Goal: Transaction & Acquisition: Purchase product/service

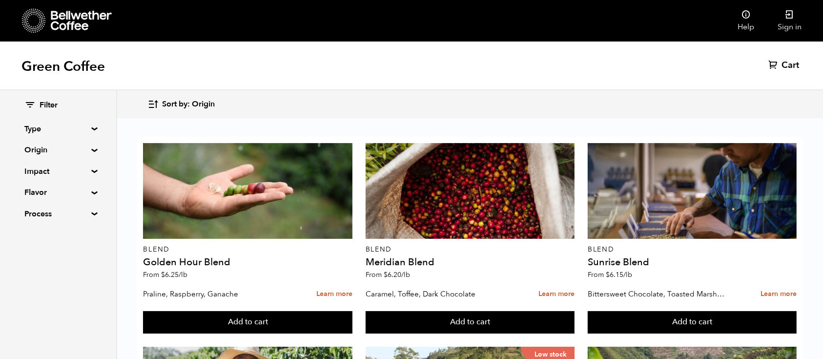
scroll to position [256, 0]
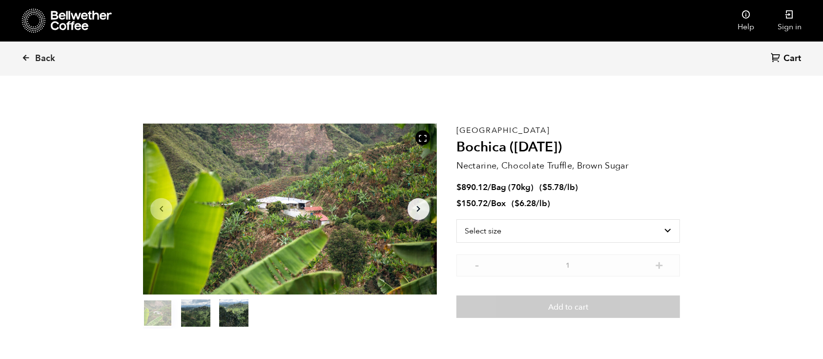
scroll to position [425, 520]
click at [497, 236] on select "Select size Bag (70kg) (154 lbs) Box (24 lbs)" at bounding box center [569, 230] width 224 height 23
click at [499, 292] on div "Colombia Bochica (JUN 25) Nectarine, Chocolate Truffle, Brown Sugar $ 890.12 / …" at bounding box center [569, 226] width 224 height 205
click at [524, 236] on select "Select size Bag (70kg) (154 lbs) Box (24 lbs)" at bounding box center [569, 230] width 224 height 23
click at [457, 219] on select "Select size Bag (70kg) (154 lbs) Box (24 lbs)" at bounding box center [569, 230] width 224 height 23
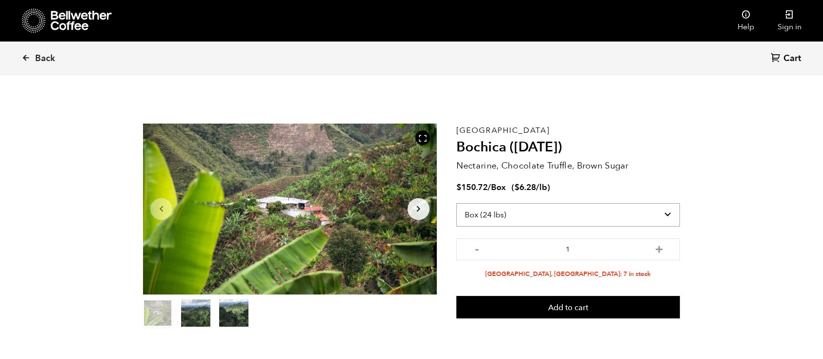
click at [552, 212] on select "Select size Bag (70kg) (154 lbs) Box (24 lbs)" at bounding box center [569, 214] width 224 height 23
click at [457, 203] on select "Select size Bag (70kg) (154 lbs) Box (24 lbs)" at bounding box center [569, 214] width 224 height 23
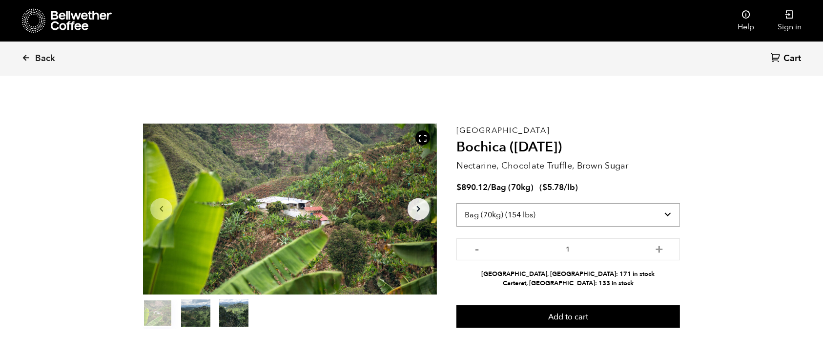
click at [663, 206] on select "Select size Bag (70kg) (154 lbs) Box (24 lbs)" at bounding box center [569, 214] width 224 height 23
select select "box"
click at [457, 203] on select "Select size Bag (70kg) (154 lbs) Box (24 lbs)" at bounding box center [569, 214] width 224 height 23
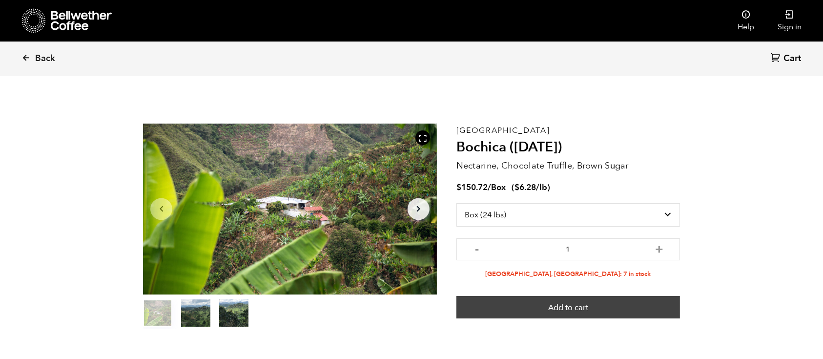
click at [578, 313] on button "Add to cart" at bounding box center [569, 307] width 224 height 22
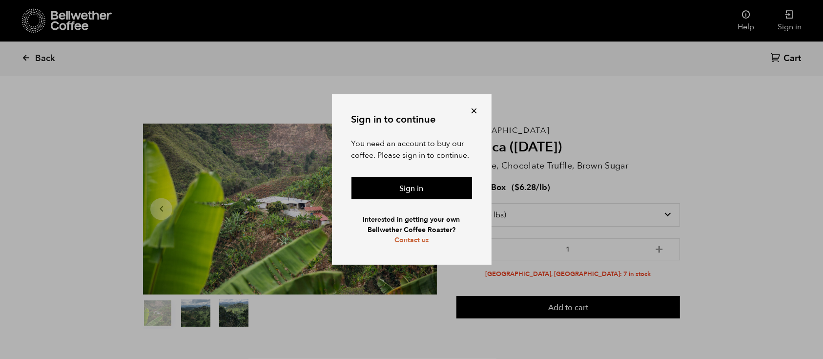
click at [479, 107] on button at bounding box center [475, 111] width 10 height 10
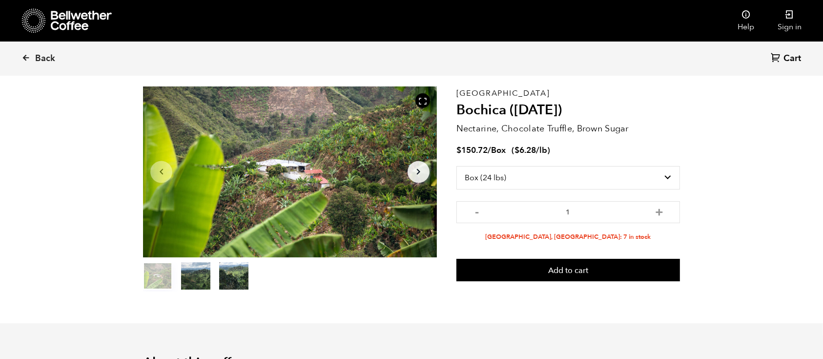
scroll to position [28, 0]
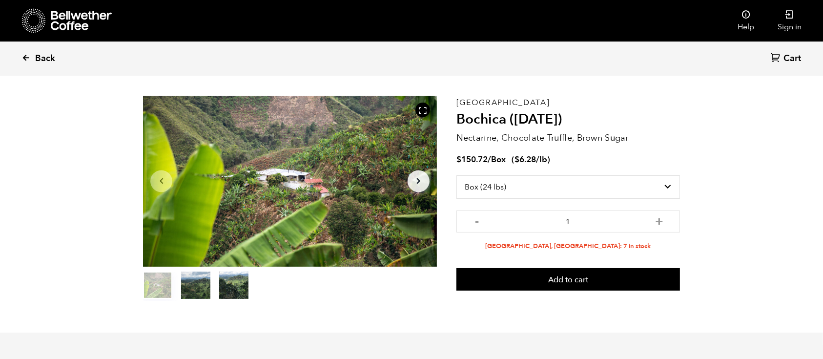
click at [39, 61] on span "Back" at bounding box center [45, 59] width 20 height 12
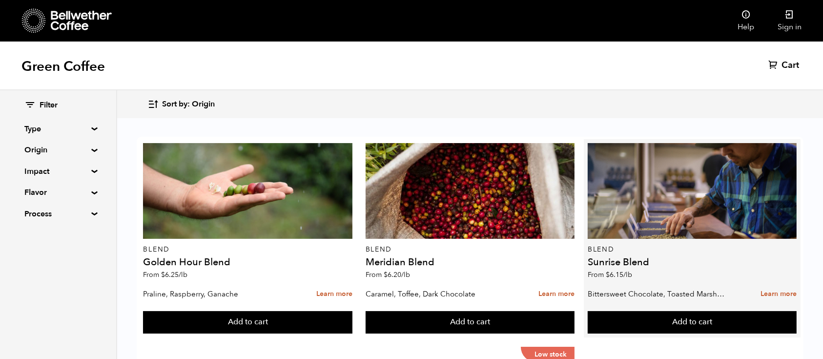
scroll to position [59, 0]
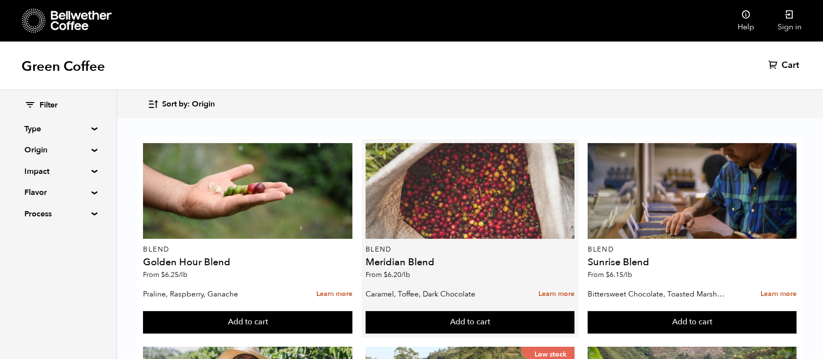
click at [385, 170] on div at bounding box center [470, 191] width 209 height 96
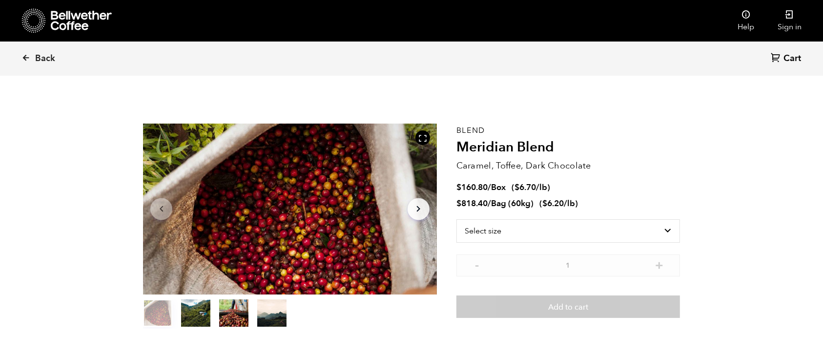
scroll to position [425, 520]
click at [457, 219] on select "Select size Bag (60kg) (132 lbs) Box (24 lbs)" at bounding box center [569, 230] width 224 height 23
click at [501, 209] on select "Select size Bag (60kg) (132 lbs) Box (24 lbs)" at bounding box center [569, 214] width 224 height 23
select select "bag-3"
click at [457, 203] on select "Select size Bag (60kg) (132 lbs) Box (24 lbs)" at bounding box center [569, 214] width 224 height 23
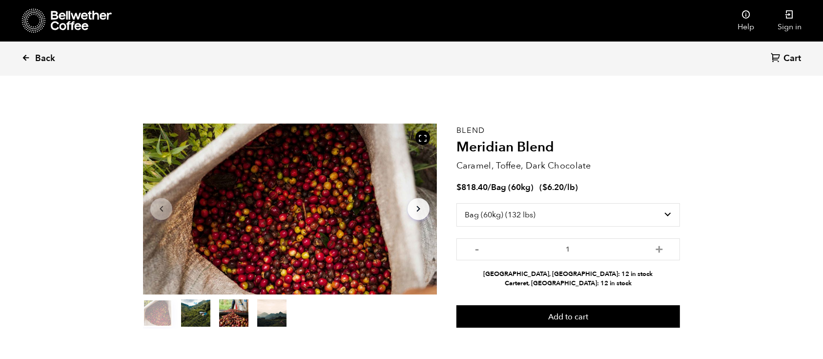
click at [35, 55] on link "Back" at bounding box center [51, 58] width 61 height 33
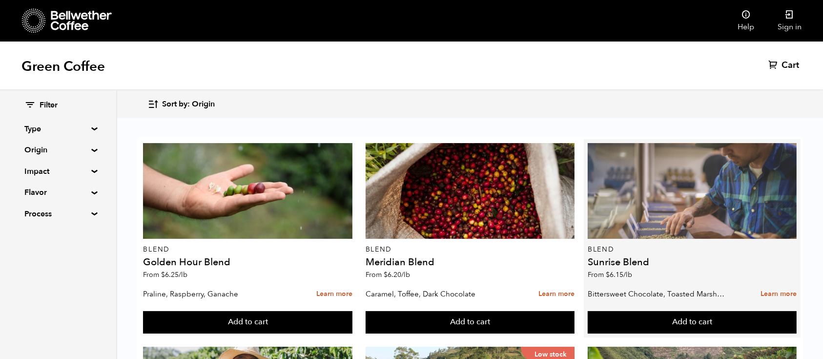
click at [588, 232] on div at bounding box center [692, 191] width 209 height 96
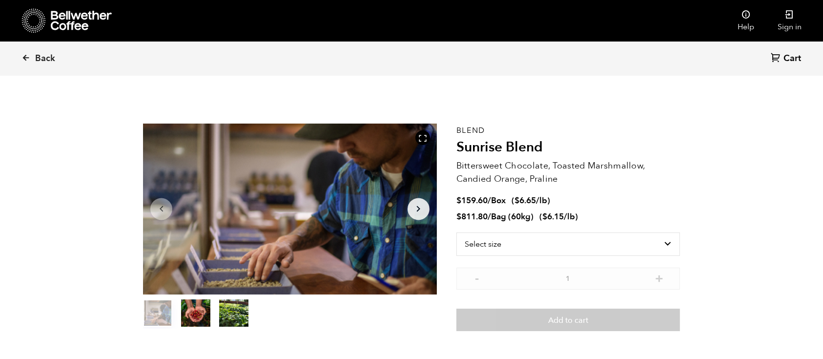
scroll to position [425, 520]
click at [529, 243] on select "Select size Bag (60kg) (132 lbs) Box (24 lbs)" at bounding box center [569, 243] width 224 height 23
click at [457, 232] on select "Select size Bag (60kg) (132 lbs) Box (24 lbs)" at bounding box center [569, 243] width 224 height 23
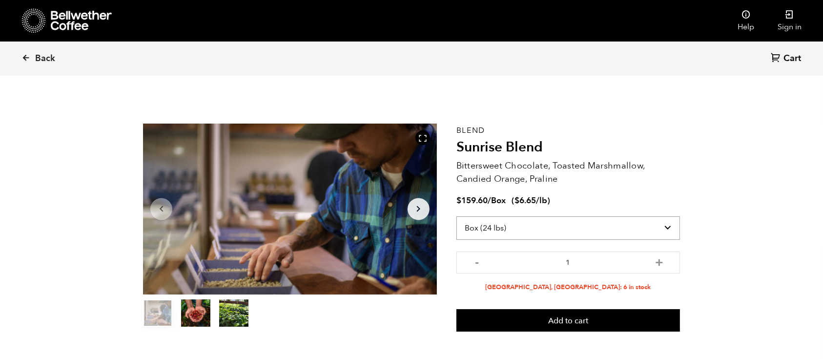
click at [525, 230] on select "Select size Bag (60kg) (132 lbs) Box (24 lbs)" at bounding box center [569, 227] width 224 height 23
select select "bag-3"
click at [457, 216] on select "Select size Bag (60kg) (132 lbs) Box (24 lbs)" at bounding box center [569, 227] width 224 height 23
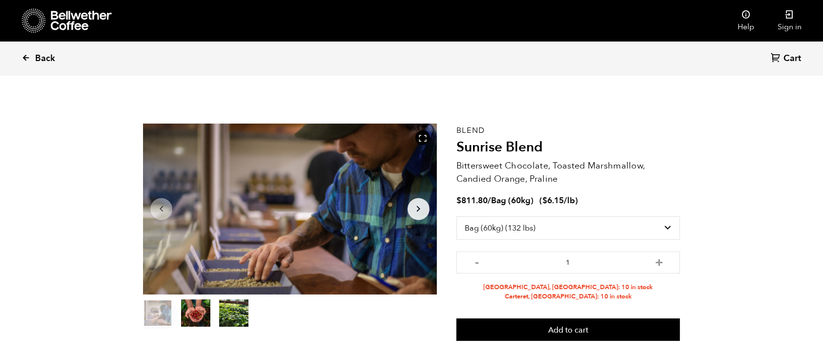
click at [48, 57] on span "Back" at bounding box center [45, 59] width 20 height 12
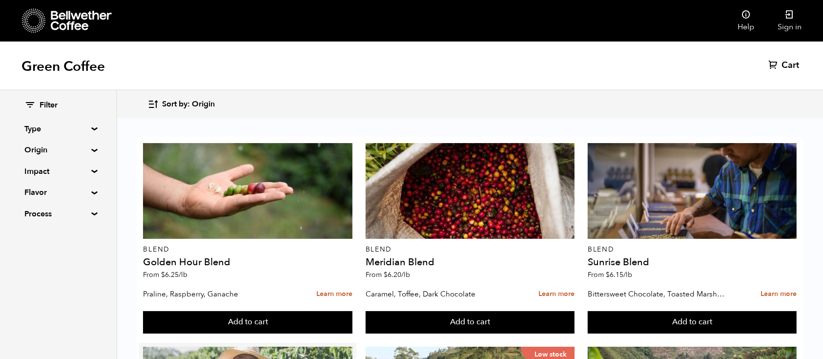
click at [803, 29] on link "Sign in" at bounding box center [789, 21] width 47 height 42
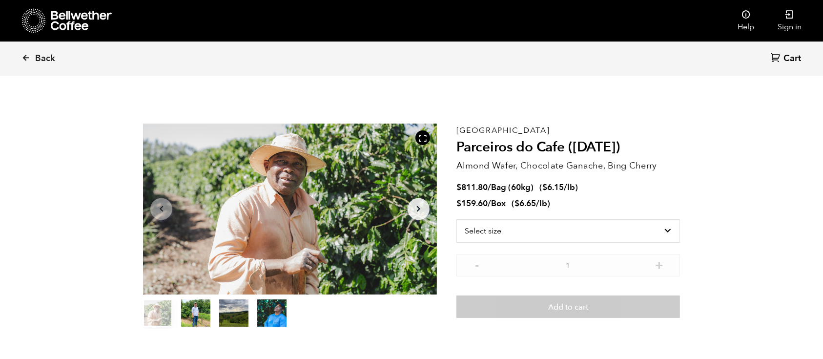
scroll to position [425, 520]
click at [634, 235] on select "Select size Bag (60kg) (132 lbs) Box (24 lbs)" at bounding box center [569, 230] width 224 height 23
click at [457, 219] on select "Select size Bag (60kg) (132 lbs) Box (24 lbs)" at bounding box center [569, 230] width 224 height 23
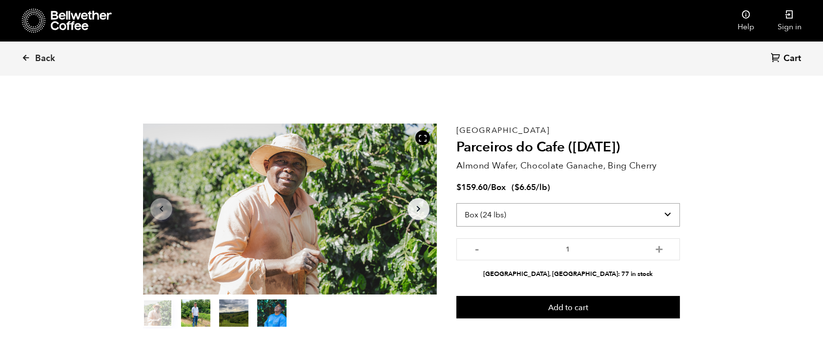
click at [611, 221] on select "Select size Bag (60kg) (132 lbs) Box (24 lbs)" at bounding box center [569, 214] width 224 height 23
click at [457, 203] on select "Select size Bag (60kg) (132 lbs) Box (24 lbs)" at bounding box center [569, 214] width 224 height 23
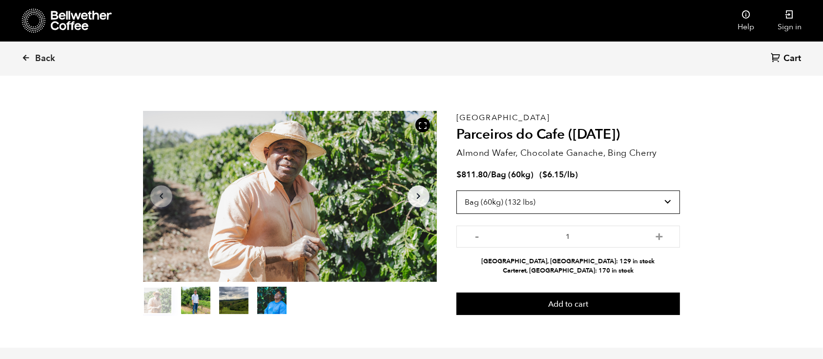
scroll to position [0, 0]
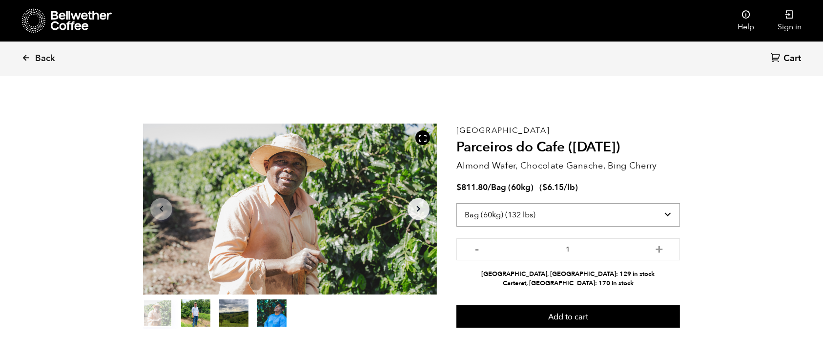
click at [617, 220] on select "Select size Bag (60kg) (132 lbs) Box (24 lbs)" at bounding box center [569, 214] width 224 height 23
select select "box"
click at [457, 203] on select "Select size Bag (60kg) (132 lbs) Box (24 lbs)" at bounding box center [569, 214] width 224 height 23
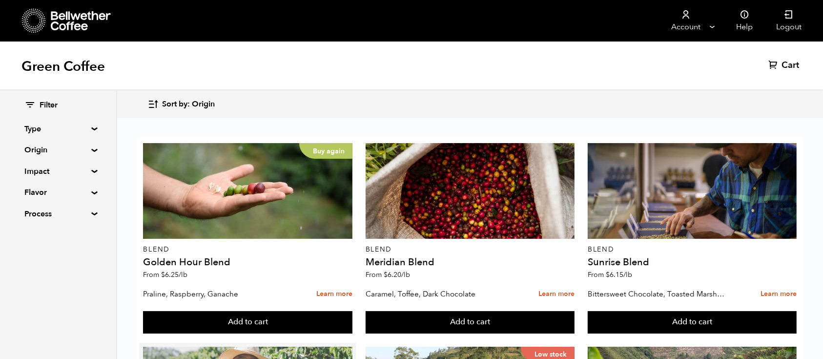
click at [352, 323] on button "Add to cart" at bounding box center [247, 322] width 209 height 22
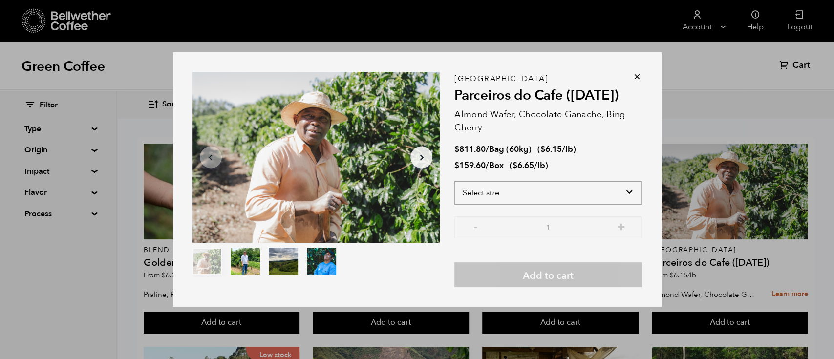
click at [574, 185] on select "Select size Bag (60kg) (132 lbs) Box (24 lbs)" at bounding box center [547, 192] width 187 height 23
select select "box"
click at [454, 181] on select "Select size Bag (60kg) (132 lbs) Box (24 lbs)" at bounding box center [547, 192] width 187 height 23
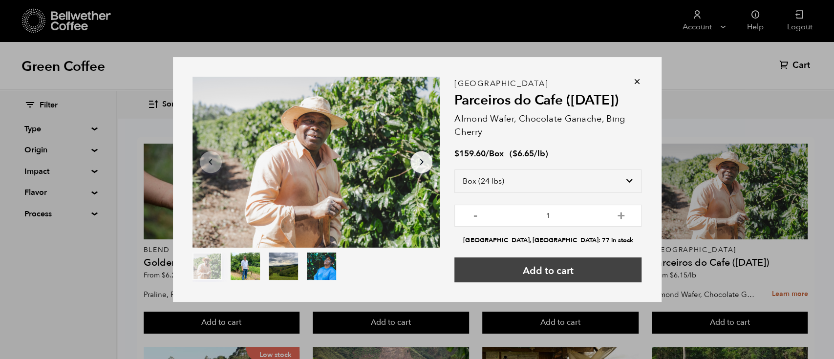
click at [562, 272] on button "Add to cart" at bounding box center [547, 269] width 187 height 25
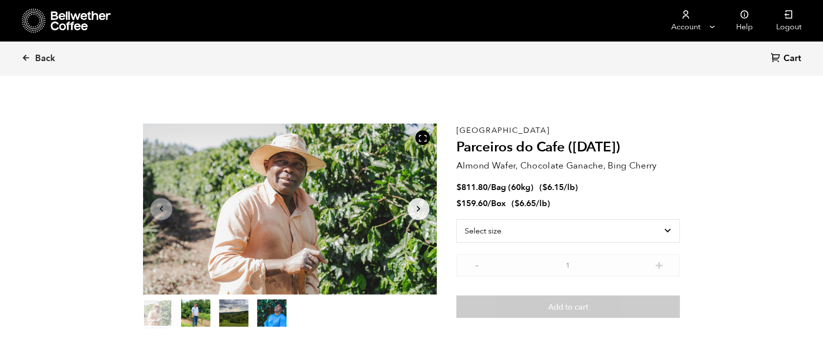
scroll to position [425, 520]
click at [43, 61] on span "Back" at bounding box center [45, 59] width 20 height 12
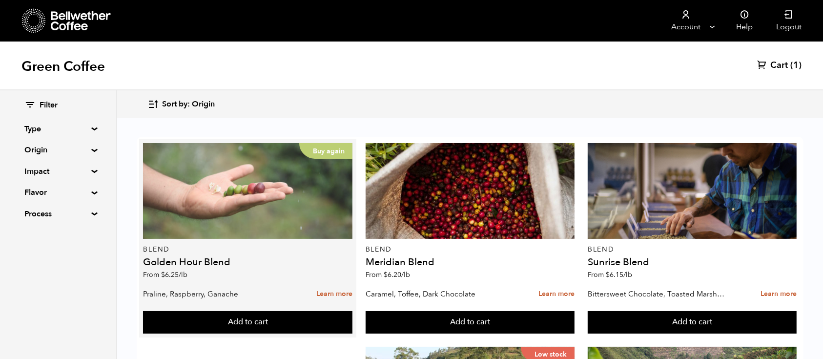
scroll to position [271, 0]
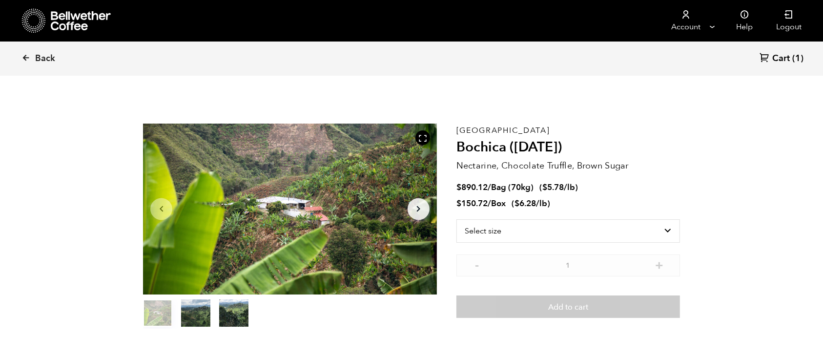
scroll to position [425, 520]
click at [503, 229] on select "Select size Bag (70kg) (154 lbs) Box (24 lbs)" at bounding box center [569, 230] width 224 height 23
select select "bag"
click at [457, 219] on select "Select size Bag (70kg) (154 lbs) Box (24 lbs)" at bounding box center [569, 230] width 224 height 23
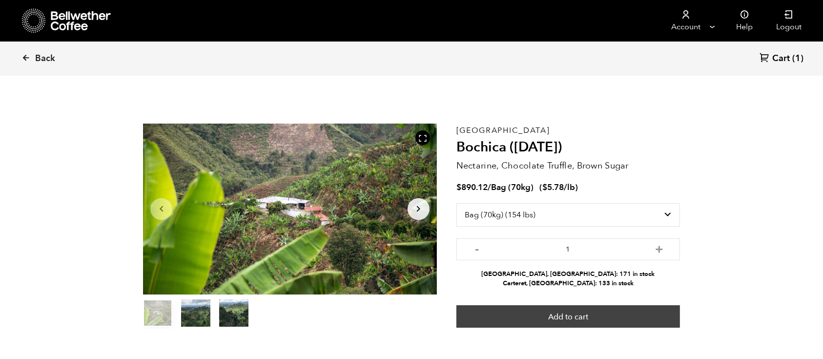
click at [551, 314] on button "Add to cart" at bounding box center [569, 316] width 224 height 22
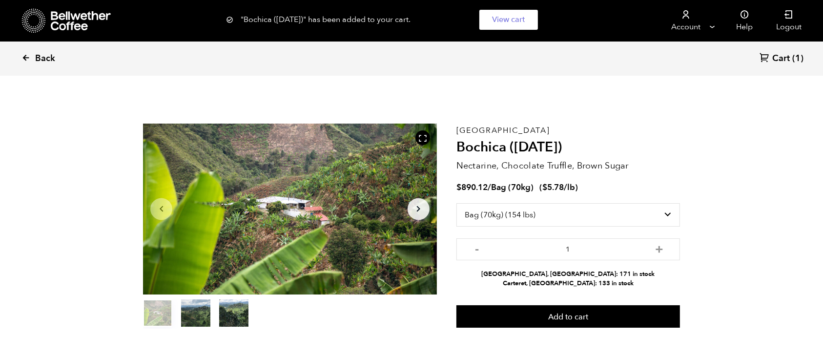
click at [40, 59] on span "Back" at bounding box center [45, 59] width 20 height 12
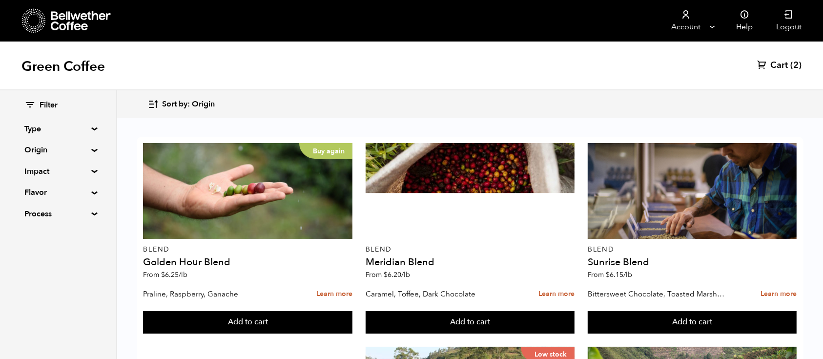
scroll to position [609, 0]
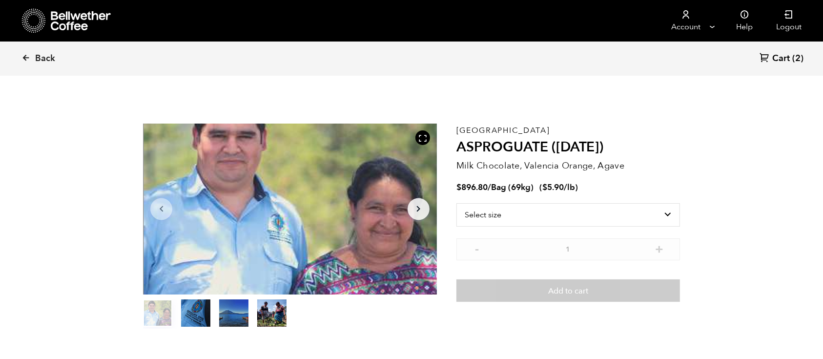
scroll to position [425, 520]
click at [536, 215] on select "Select size Bag (69kg) (152 lbs)" at bounding box center [569, 214] width 224 height 23
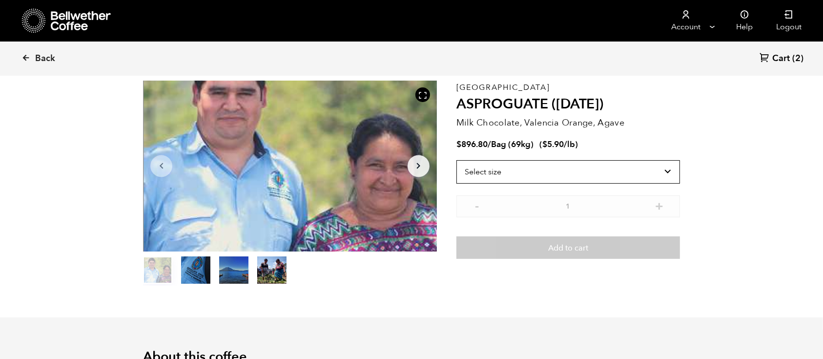
scroll to position [17, 0]
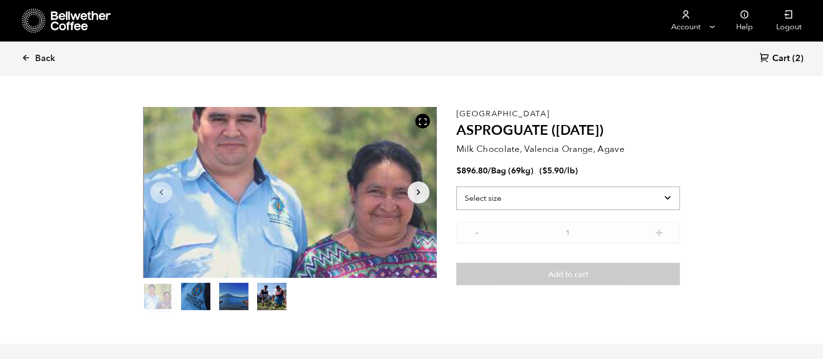
click at [508, 205] on select "Select size Bag (69kg) (152 lbs)" at bounding box center [569, 198] width 224 height 23
click at [478, 155] on p "Milk Chocolate, Valencia Orange, Agave" at bounding box center [569, 149] width 224 height 13
click at [498, 197] on select "Select size Bag (69kg) (152 lbs)" at bounding box center [569, 198] width 224 height 23
select select "bag-2"
click at [457, 187] on select "Select size Bag (69kg) (152 lbs)" at bounding box center [569, 198] width 224 height 23
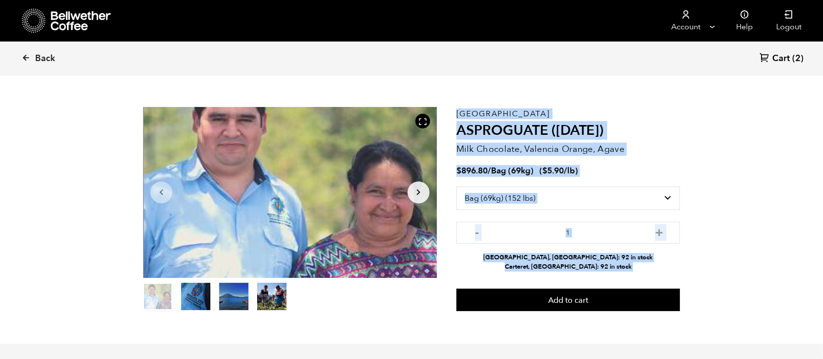
drag, startPoint x: 568, startPoint y: 273, endPoint x: 240, endPoint y: 228, distance: 331.3
click at [240, 228] on section "Item 1 of 4 Arrow Left Arrow Right item 0 item 1 item 2 item 3 Item 1 of 4 Guat…" at bounding box center [412, 209] width 586 height 269
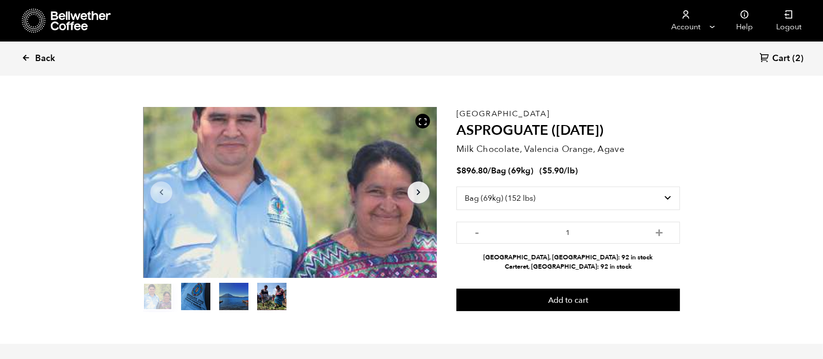
click at [39, 60] on span "Back" at bounding box center [45, 59] width 20 height 12
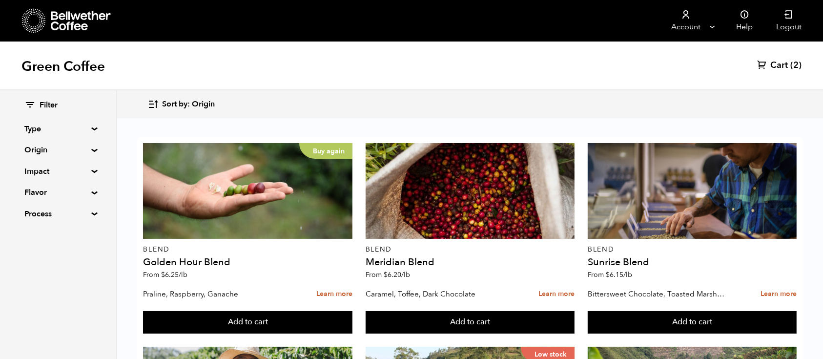
click at [777, 60] on span "Cart" at bounding box center [780, 66] width 18 height 12
click at [783, 65] on span "Cart" at bounding box center [780, 66] width 18 height 12
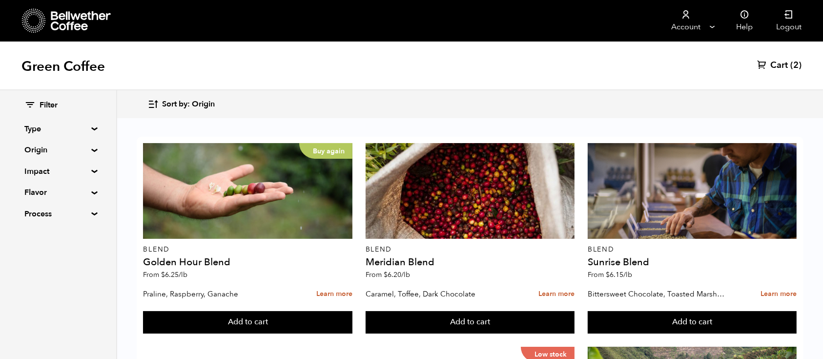
scroll to position [711, 0]
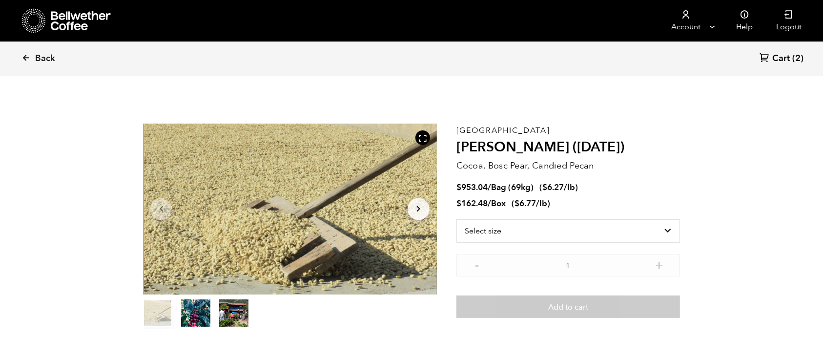
scroll to position [425, 520]
click at [509, 232] on select "Select size Bag (69kg) (152 lbs) Box (24 lbs)" at bounding box center [569, 230] width 224 height 23
click at [457, 219] on select "Select size Bag (69kg) (152 lbs) Box (24 lbs)" at bounding box center [569, 230] width 224 height 23
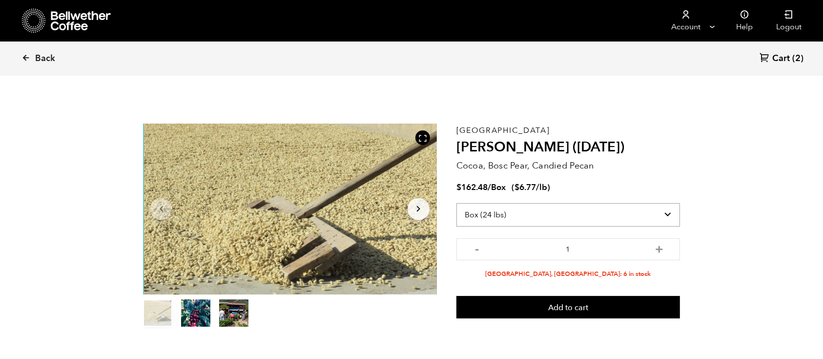
click at [548, 220] on select "Select size Bag (69kg) (152 lbs) Box (24 lbs)" at bounding box center [569, 214] width 224 height 23
click at [457, 203] on select "Select size Bag (69kg) (152 lbs) Box (24 lbs)" at bounding box center [569, 214] width 224 height 23
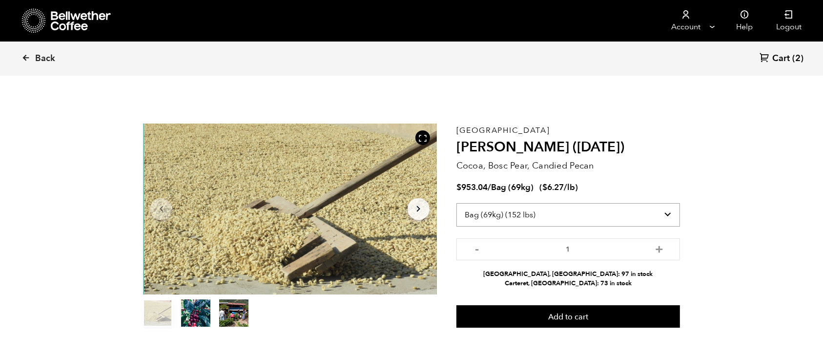
click at [528, 214] on select "Select size Bag (69kg) (152 lbs) Box (24 lbs)" at bounding box center [569, 214] width 224 height 23
click at [457, 203] on select "Select size Bag (69kg) (152 lbs) Box (24 lbs)" at bounding box center [569, 214] width 224 height 23
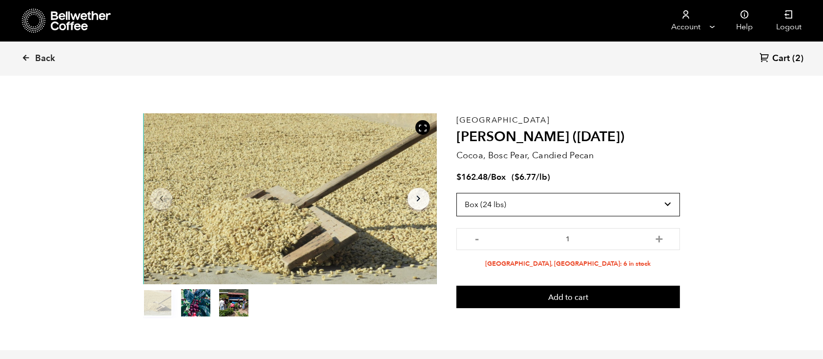
scroll to position [10, 0]
click at [569, 208] on select "Select size Bag (69kg) (152 lbs) Box (24 lbs)" at bounding box center [569, 204] width 224 height 23
click at [457, 193] on select "Select size Bag (69kg) (152 lbs) Box (24 lbs)" at bounding box center [569, 204] width 224 height 23
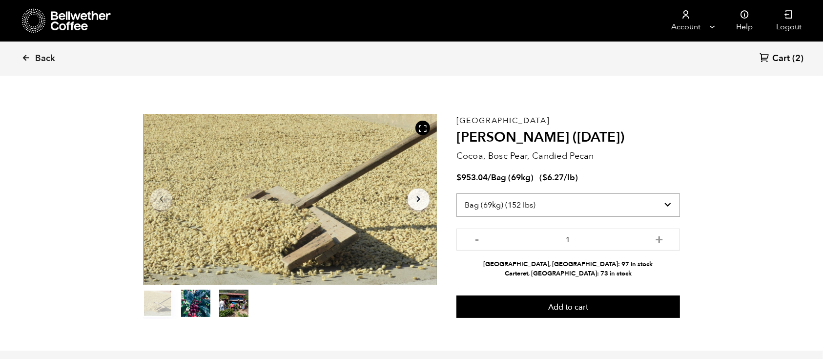
click at [544, 205] on select "Select size Bag (69kg) (152 lbs) Box (24 lbs)" at bounding box center [569, 204] width 224 height 23
select select "box"
click at [457, 193] on select "Select size Bag (69kg) (152 lbs) Box (24 lbs)" at bounding box center [569, 204] width 224 height 23
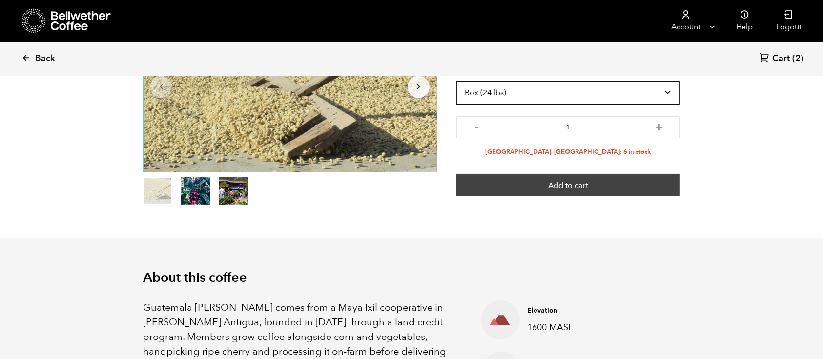
scroll to position [0, 0]
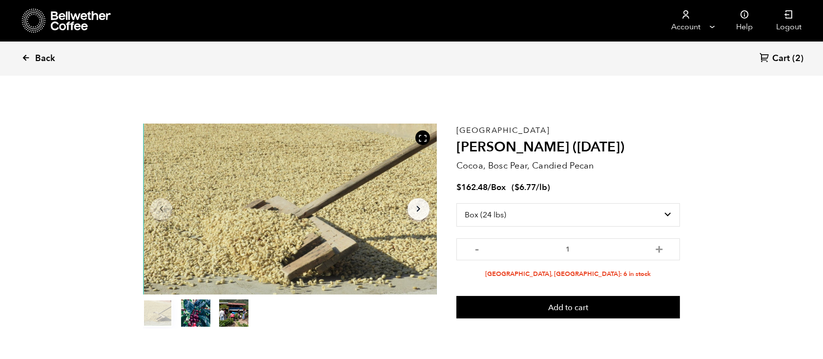
click at [34, 59] on link "Back" at bounding box center [51, 58] width 61 height 33
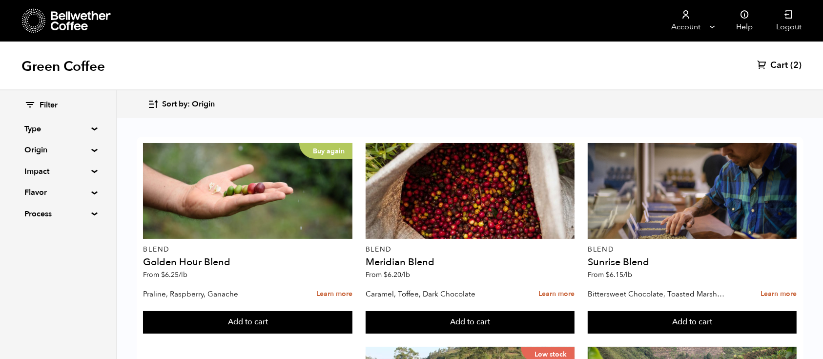
scroll to position [576, 0]
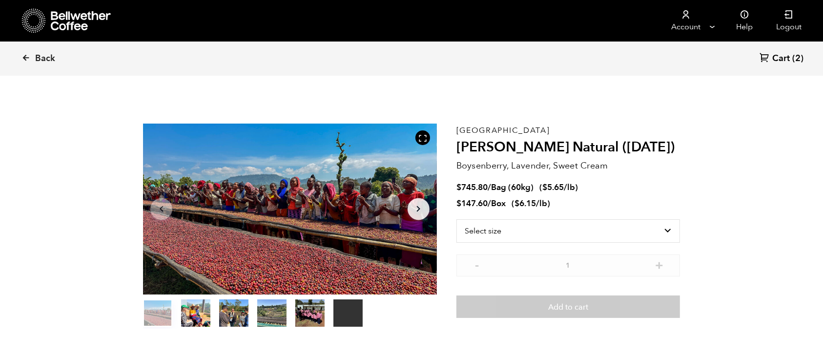
scroll to position [425, 520]
click at [512, 227] on select "Select size Bag (60kg) (132 lbs) Box (24 lbs)" at bounding box center [569, 230] width 224 height 23
click at [457, 219] on select "Select size Bag (60kg) (132 lbs) Box (24 lbs)" at bounding box center [569, 230] width 224 height 23
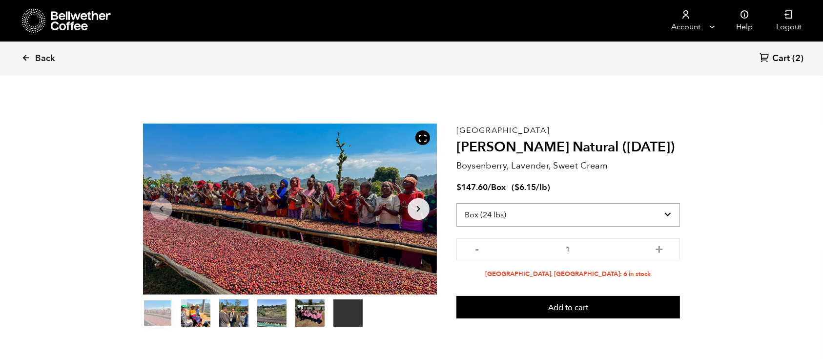
click at [527, 217] on select "Select size Bag (60kg) (132 lbs) Box (24 lbs)" at bounding box center [569, 214] width 224 height 23
select select "bag-3"
click at [457, 203] on select "Select size Bag (60kg) (132 lbs) Box (24 lbs)" at bounding box center [569, 214] width 224 height 23
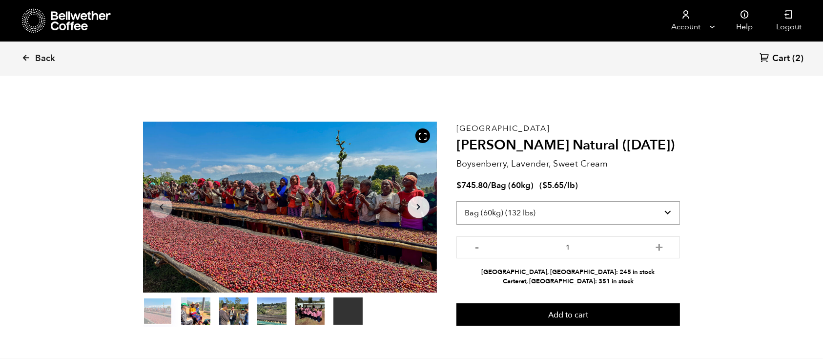
scroll to position [4, 0]
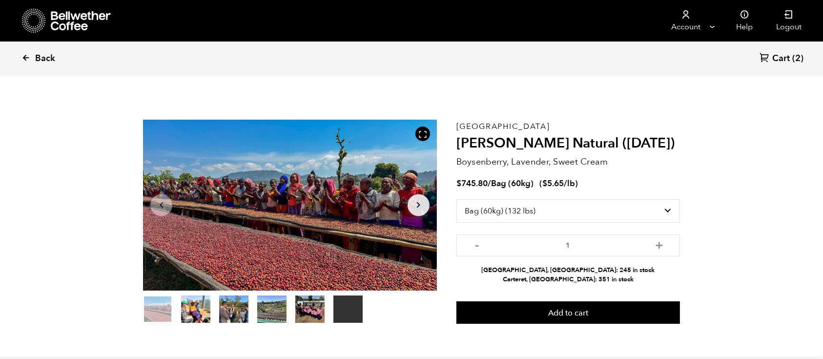
click at [41, 55] on span "Back" at bounding box center [45, 59] width 20 height 12
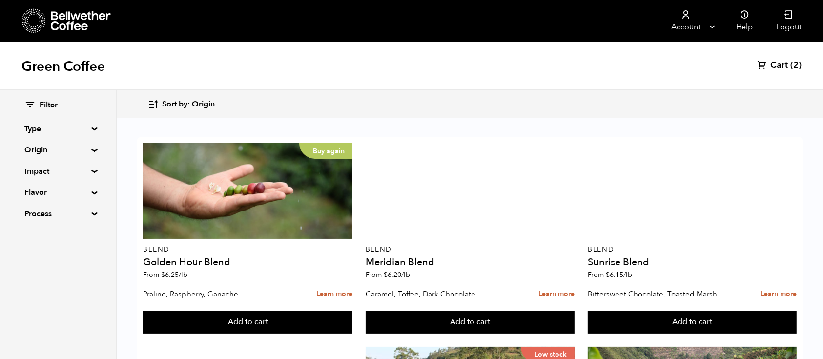
scroll to position [226, 0]
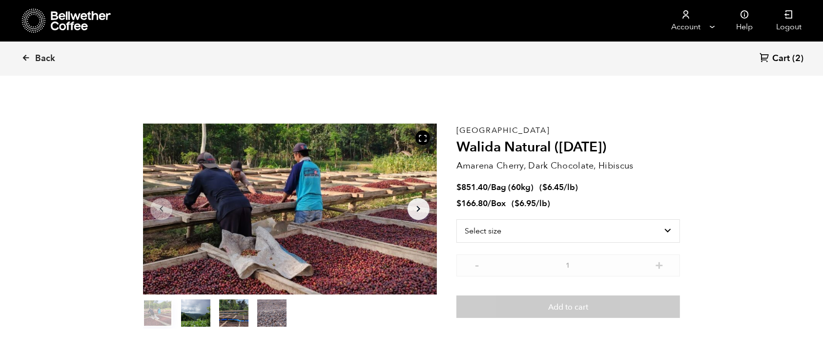
scroll to position [425, 520]
click at [581, 235] on select "Select size Bag (60kg) (132 lbs) Box (24 lbs)" at bounding box center [569, 230] width 224 height 23
click at [457, 219] on select "Select size Bag (60kg) (132 lbs) Box (24 lbs)" at bounding box center [569, 230] width 224 height 23
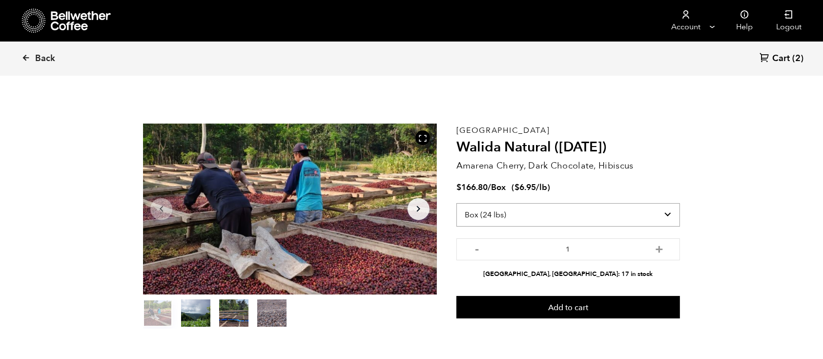
click at [540, 218] on select "Select size Bag (60kg) (132 lbs) Box (24 lbs)" at bounding box center [569, 214] width 224 height 23
select select "bag-3"
click at [457, 203] on select "Select size Bag (60kg) (132 lbs) Box (24 lbs)" at bounding box center [569, 214] width 224 height 23
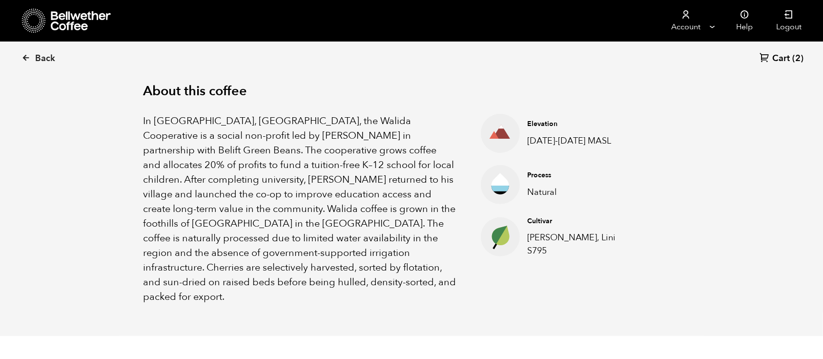
scroll to position [310, 0]
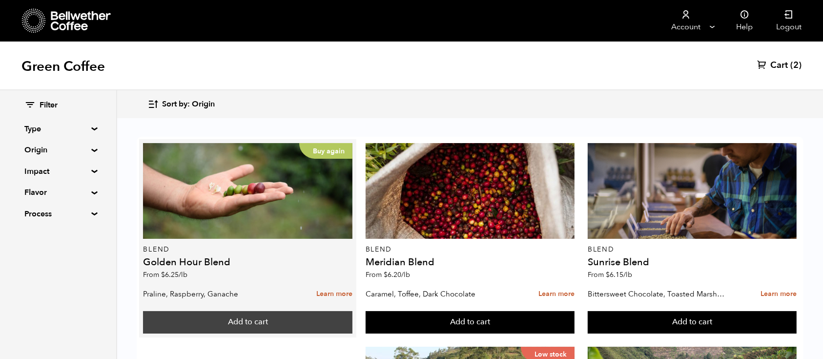
scroll to position [21, 0]
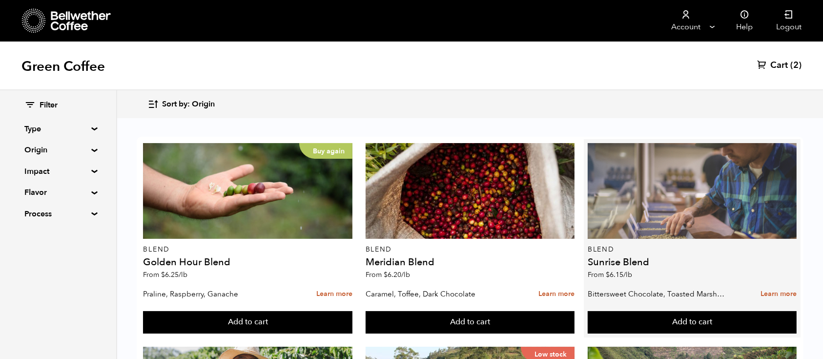
click at [588, 198] on div at bounding box center [692, 191] width 209 height 96
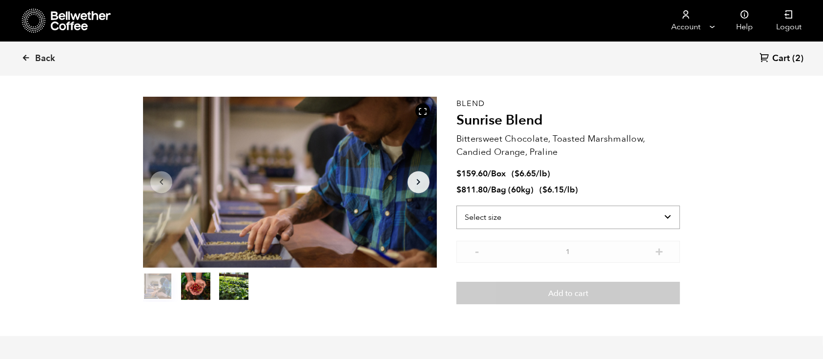
scroll to position [27, 0]
click at [526, 222] on select "Select size Bag (60kg) (132 lbs) Box (24 lbs)" at bounding box center [569, 216] width 224 height 23
click at [457, 205] on select "Select size Bag (60kg) (132 lbs) Box (24 lbs)" at bounding box center [569, 216] width 224 height 23
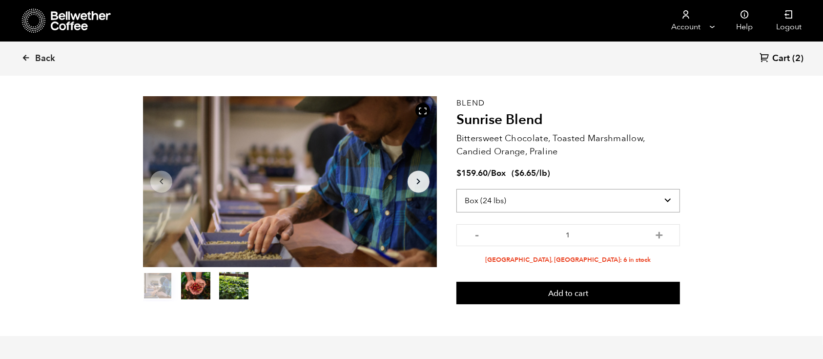
click at [537, 201] on select "Select size Bag (60kg) (132 lbs) Box (24 lbs)" at bounding box center [569, 200] width 224 height 23
select select "bag-3"
click at [457, 189] on select "Select size Bag (60kg) (132 lbs) Box (24 lbs)" at bounding box center [569, 200] width 224 height 23
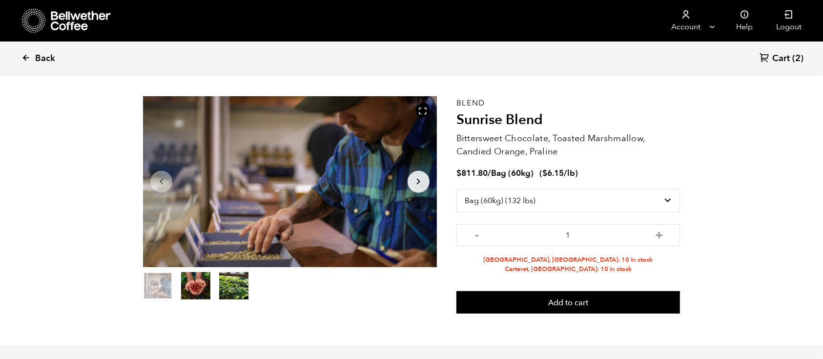
click at [41, 58] on span "Back" at bounding box center [45, 59] width 20 height 12
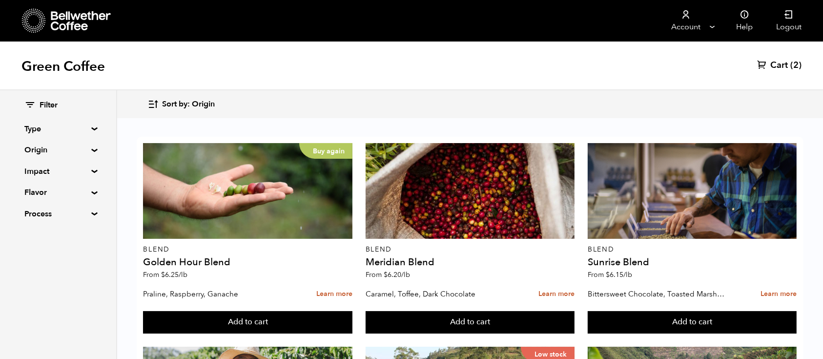
scroll to position [630, 0]
click at [240, 311] on button "Add to cart" at bounding box center [247, 322] width 209 height 22
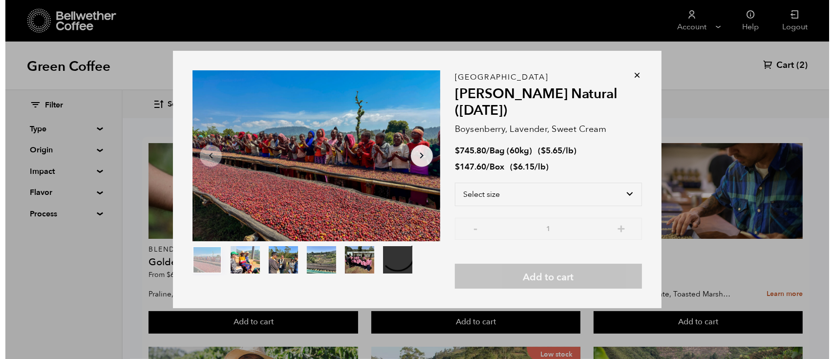
scroll to position [630, 0]
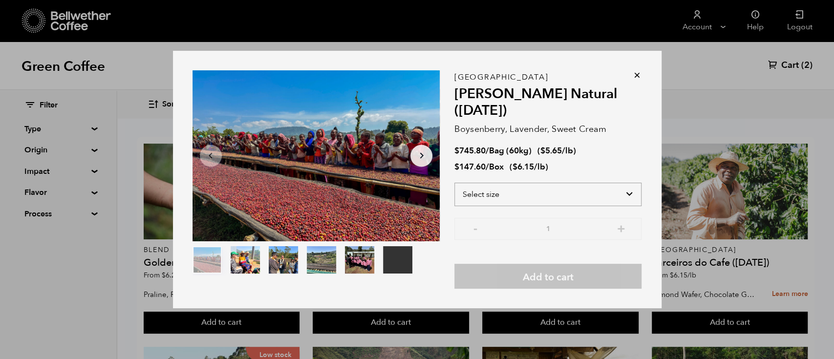
click at [489, 194] on select "Select size Bag (60kg) (132 lbs) Box (24 lbs)" at bounding box center [547, 194] width 187 height 23
select select "box"
click at [454, 183] on select "Select size Bag (60kg) (132 lbs) Box (24 lbs)" at bounding box center [547, 194] width 187 height 23
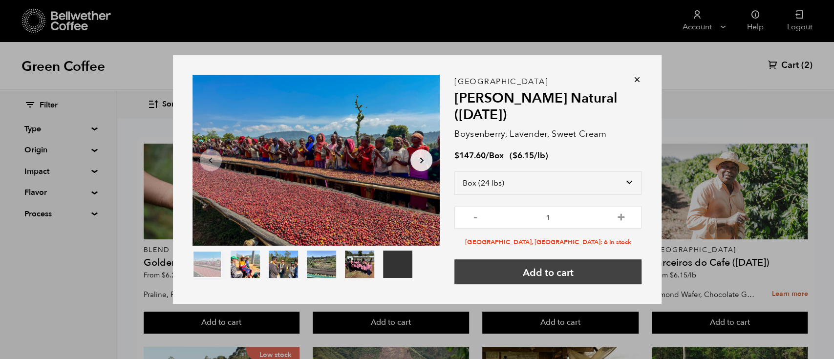
click at [522, 271] on button "Add to cart" at bounding box center [547, 271] width 187 height 25
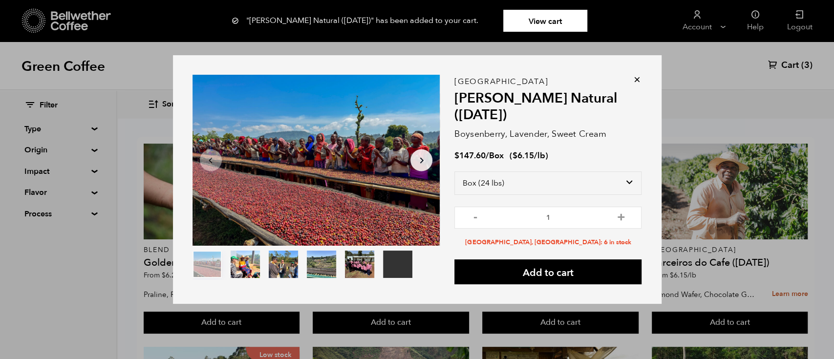
click at [635, 78] on icon at bounding box center [637, 80] width 10 height 10
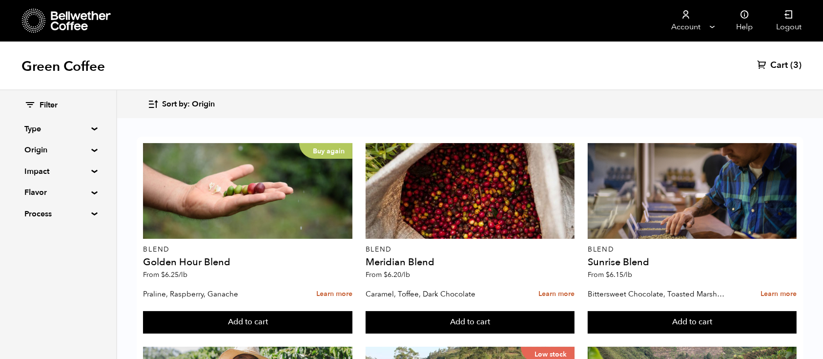
scroll to position [652, 0]
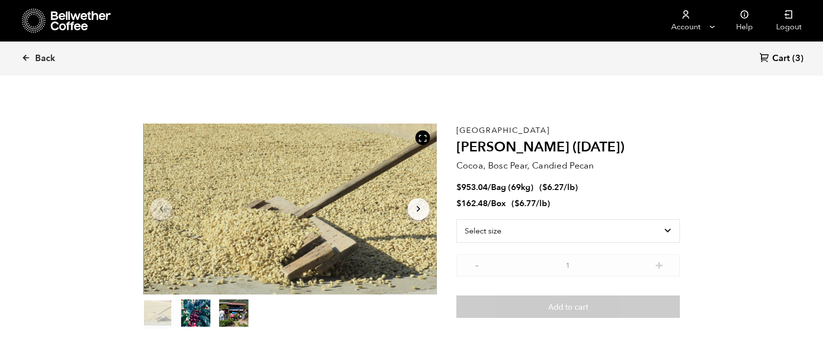
scroll to position [425, 520]
click at [567, 225] on select "Select size Bag (69kg) (152 lbs) Box (24 lbs)" at bounding box center [569, 230] width 224 height 23
click at [457, 219] on select "Select size Bag (69kg) (152 lbs) Box (24 lbs)" at bounding box center [569, 230] width 224 height 23
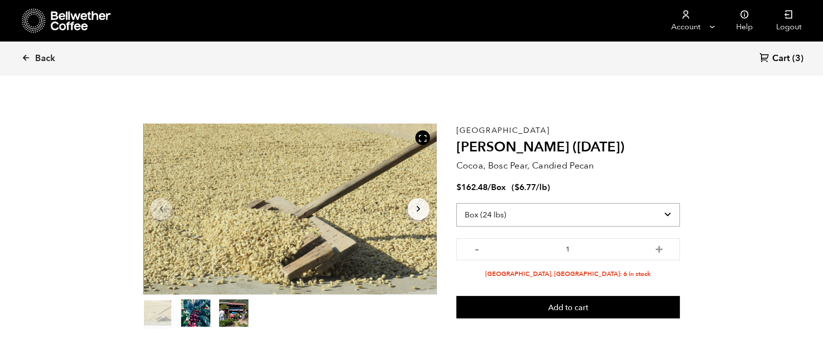
click at [615, 213] on select "Select size Bag (69kg) (152 lbs) Box (24 lbs)" at bounding box center [569, 214] width 224 height 23
click at [457, 203] on select "Select size Bag (69kg) (152 lbs) Box (24 lbs)" at bounding box center [569, 214] width 224 height 23
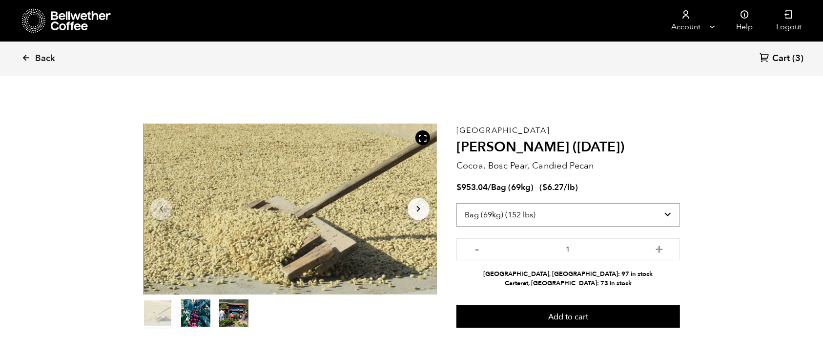
click at [592, 207] on select "Select size Bag (69kg) (152 lbs) Box (24 lbs)" at bounding box center [569, 214] width 224 height 23
select select "box"
click at [457, 203] on select "Select size Bag (69kg) (152 lbs) Box (24 lbs)" at bounding box center [569, 214] width 224 height 23
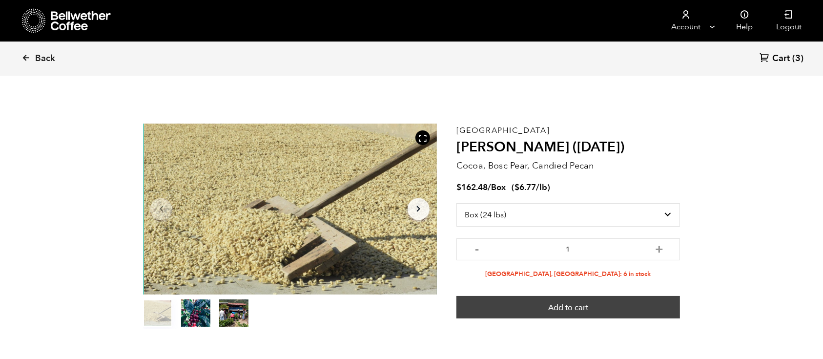
click at [605, 301] on button "Add to cart" at bounding box center [569, 307] width 224 height 22
click at [638, 311] on button "Add to cart" at bounding box center [569, 307] width 224 height 22
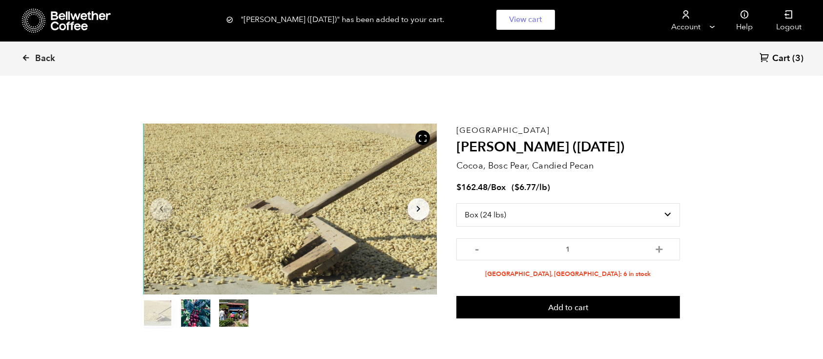
click at [790, 55] on link "Cart (3)" at bounding box center [782, 58] width 44 height 13
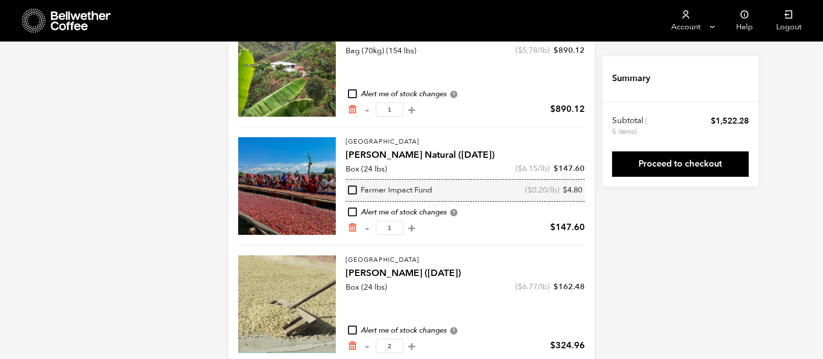
scroll to position [256, 0]
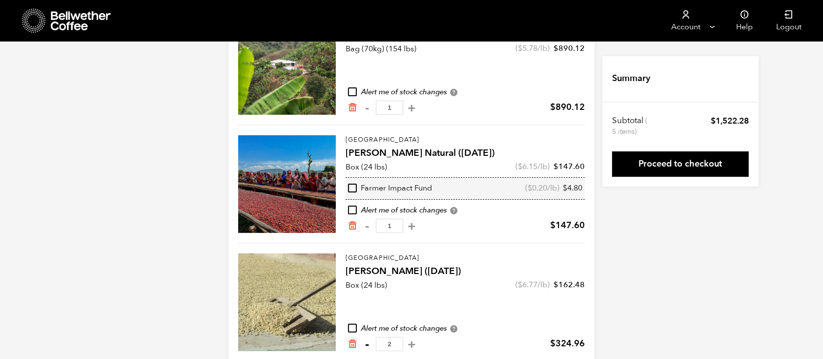
click at [367, 344] on button "-" at bounding box center [367, 344] width 12 height 10
type input "1"
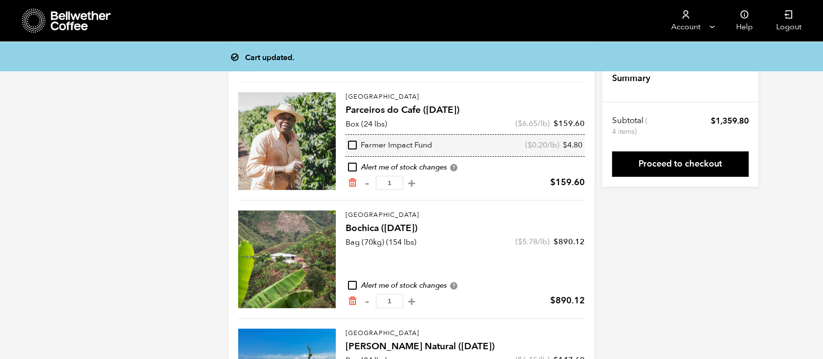
scroll to position [0, 0]
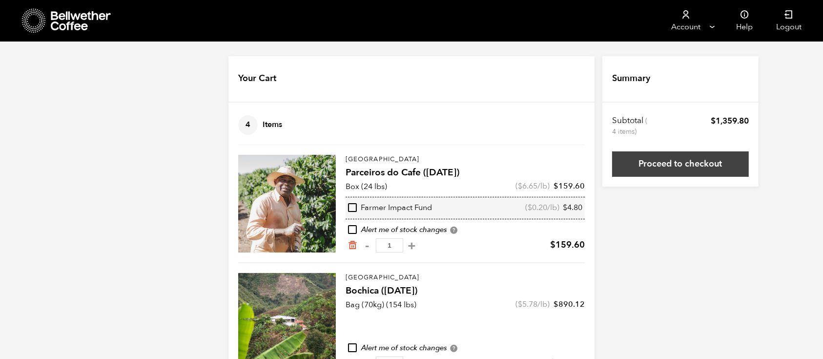
click at [655, 156] on link "Proceed to checkout" at bounding box center [680, 163] width 137 height 25
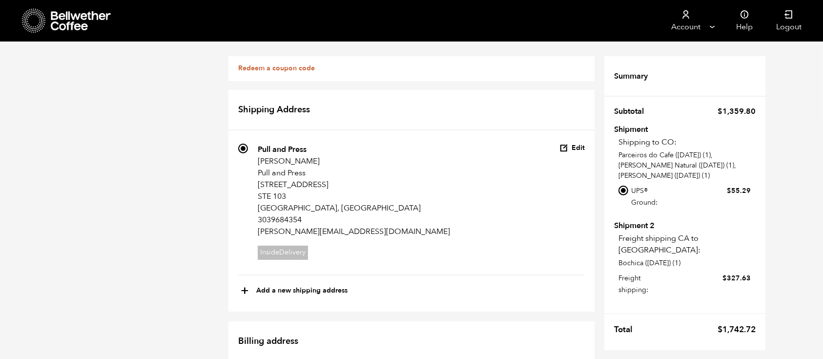
drag, startPoint x: 63, startPoint y: 13, endPoint x: 395, endPoint y: 74, distance: 337.2
click at [395, 74] on div "Redeem a coupon code" at bounding box center [412, 68] width 366 height 25
click at [73, 18] on icon at bounding box center [81, 21] width 61 height 20
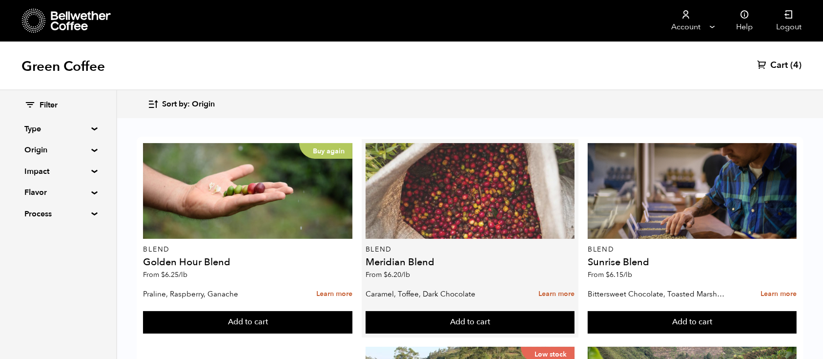
scroll to position [271, 0]
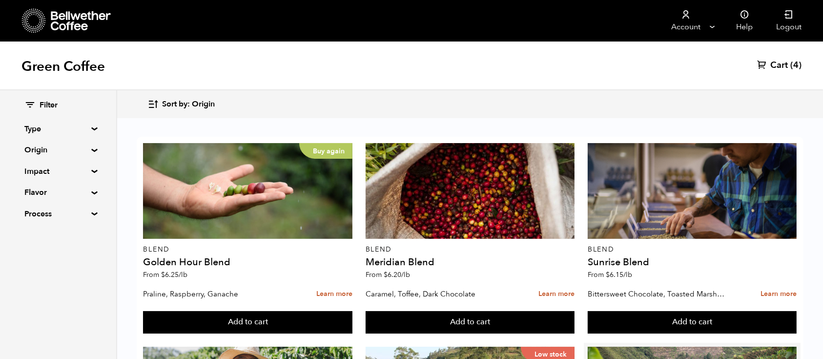
click at [352, 311] on button "Add to cart" at bounding box center [247, 322] width 209 height 22
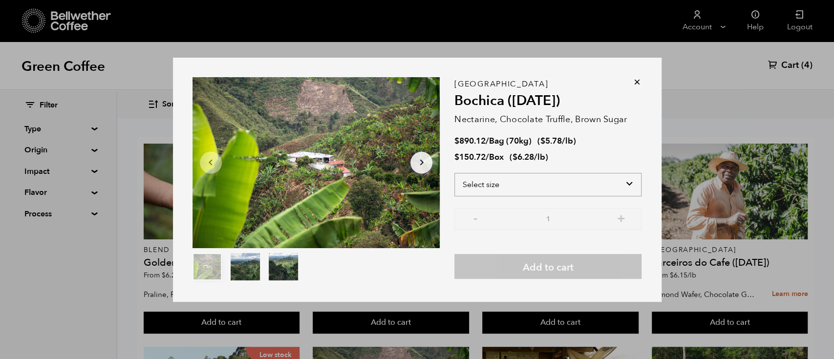
click at [561, 187] on select "Select size Bag (70kg) (154 lbs) Box (24 lbs)" at bounding box center [547, 184] width 187 height 23
select select "box"
click at [454, 173] on select "Select size Bag (70kg) (154 lbs) Box (24 lbs)" at bounding box center [547, 184] width 187 height 23
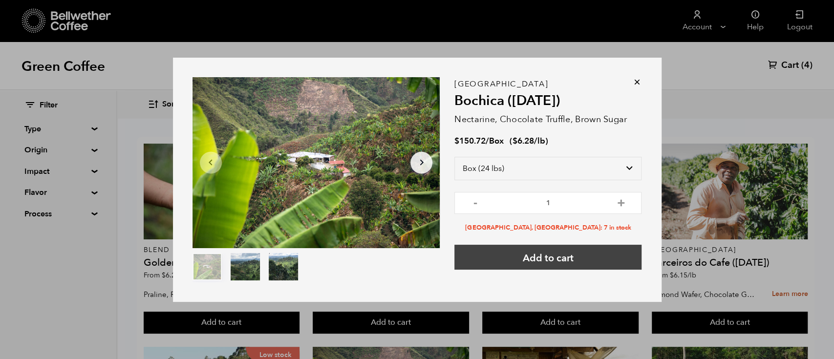
click at [527, 259] on button "Add to cart" at bounding box center [547, 257] width 187 height 25
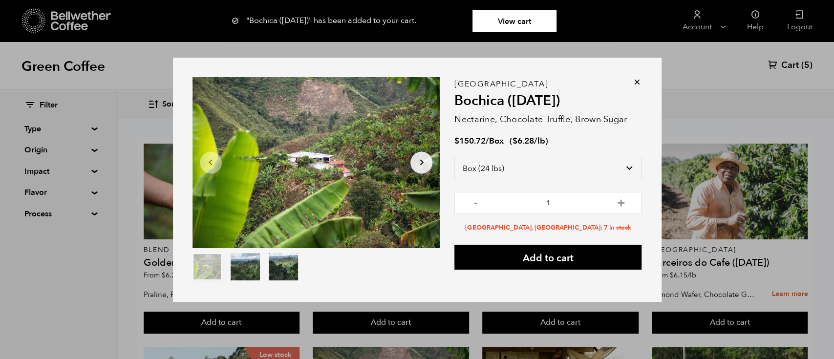
click at [632, 80] on icon at bounding box center [637, 82] width 10 height 10
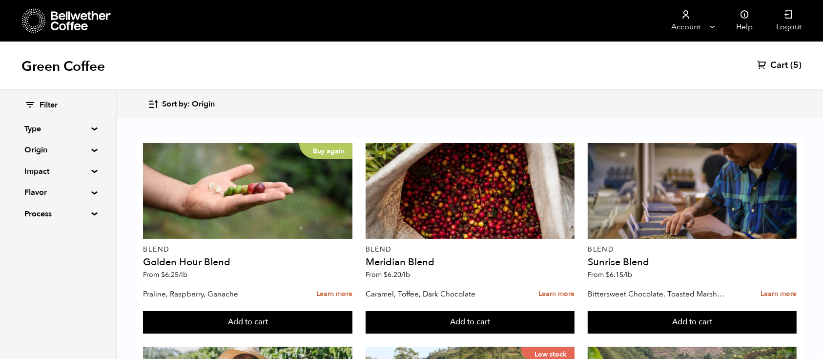
click at [784, 68] on span "Cart" at bounding box center [780, 66] width 18 height 12
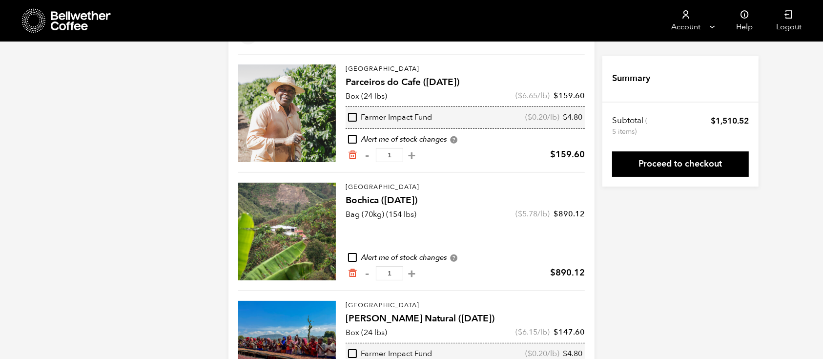
scroll to position [92, 0]
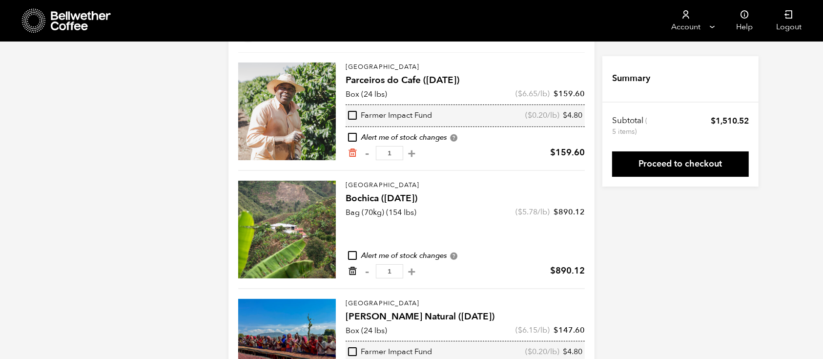
click at [353, 267] on icon "Remove from cart" at bounding box center [353, 271] width 10 height 10
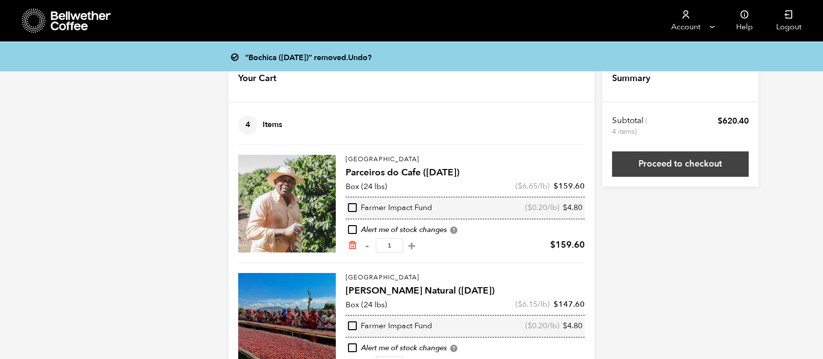
click at [665, 154] on link "Proceed to checkout" at bounding box center [680, 163] width 137 height 25
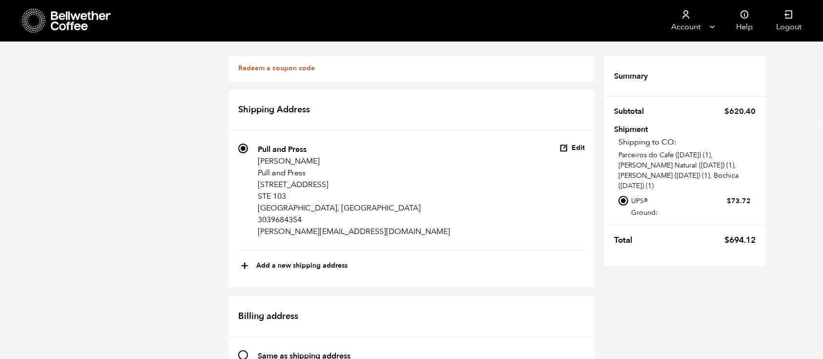
click at [323, 268] on button "+ Add a new shipping address" at bounding box center [294, 266] width 107 height 17
type input "New address"
select select
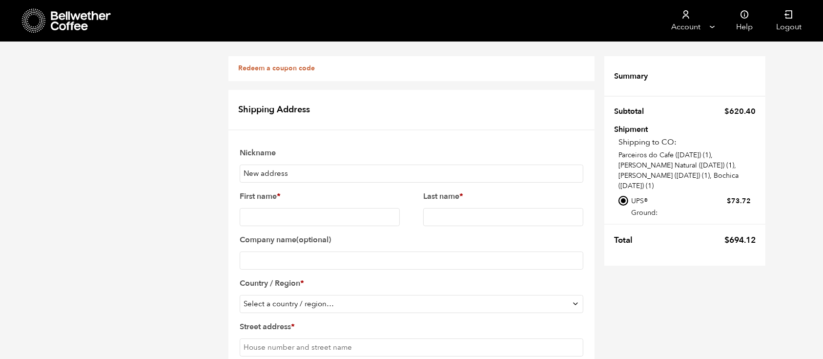
click at [285, 167] on input "New address" at bounding box center [412, 174] width 344 height 18
drag, startPoint x: 302, startPoint y: 181, endPoint x: 226, endPoint y: 179, distance: 76.7
type input "Pull and Press Office"
click at [248, 221] on input "First name *" at bounding box center [320, 217] width 160 height 18
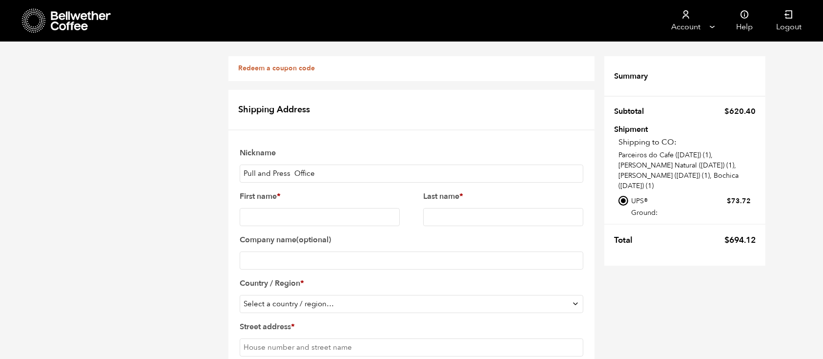
click at [248, 221] on input "First name *" at bounding box center [320, 217] width 160 height 18
type input "william"
select select "US"
select select "CO"
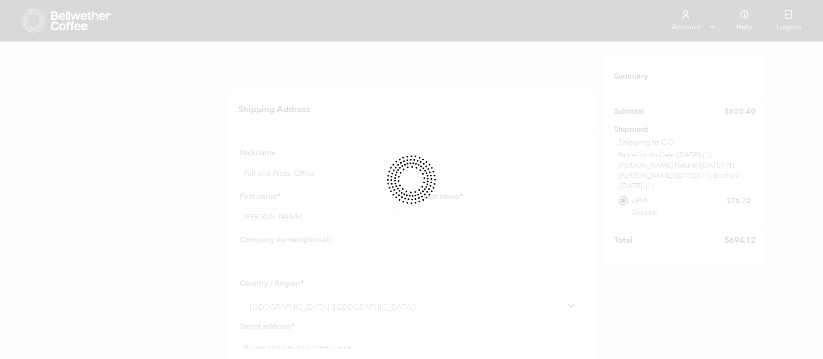
scroll to position [131, 0]
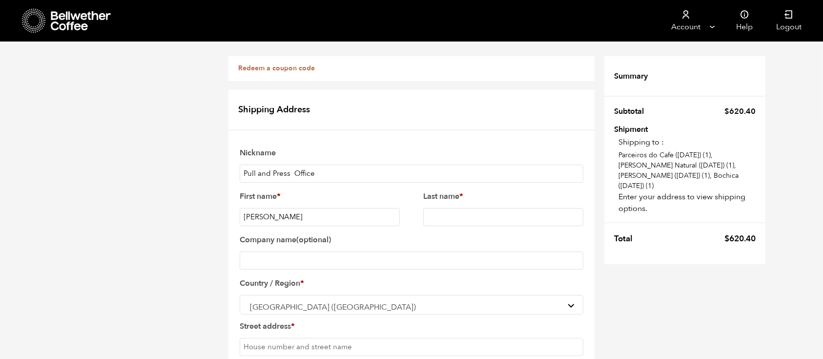
click at [450, 208] on input "Last name *" at bounding box center [503, 217] width 160 height 18
type input "gregoire"
click at [309, 251] on input "Company name (optional)" at bounding box center [412, 260] width 344 height 18
type input "Pull and Press"
click at [313, 338] on input "Street address *" at bounding box center [412, 347] width 344 height 18
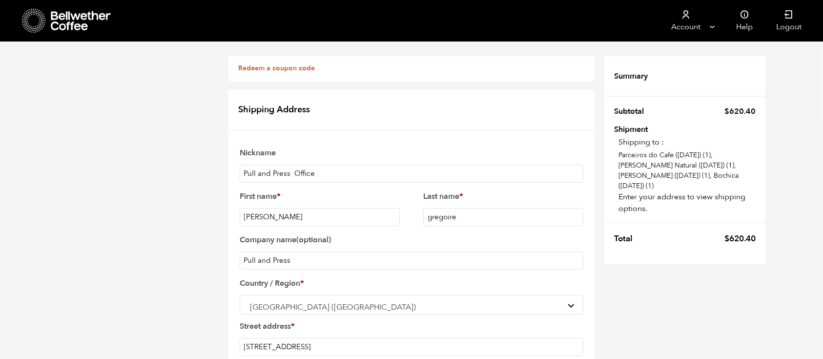
drag, startPoint x: 352, startPoint y: 217, endPoint x: 309, endPoint y: 225, distance: 43.3
click at [309, 317] on p "Street address * 5295 DTC Parkway suite 103" at bounding box center [411, 337] width 347 height 41
type input "5295 DTC Parkway"
paste input "suite 103"
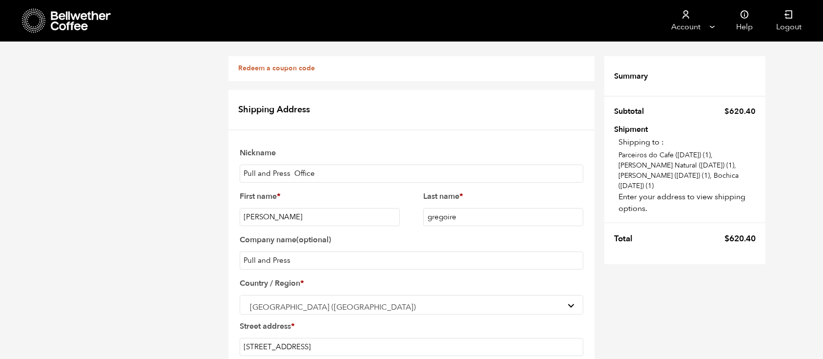
type input "Suite 103"
type input "GREENWOOD VILLAGE"
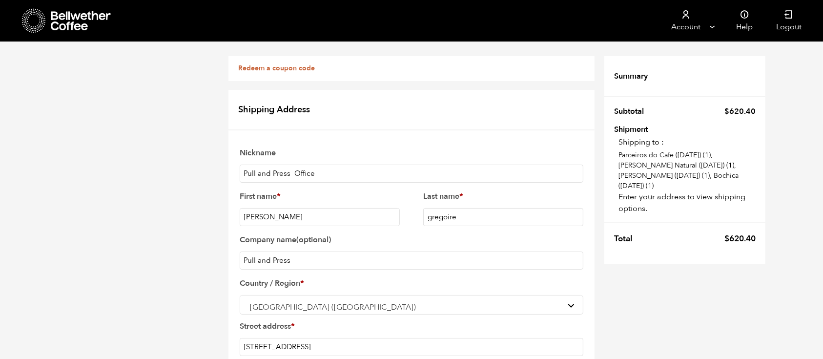
type input "80111"
type input "4132225639"
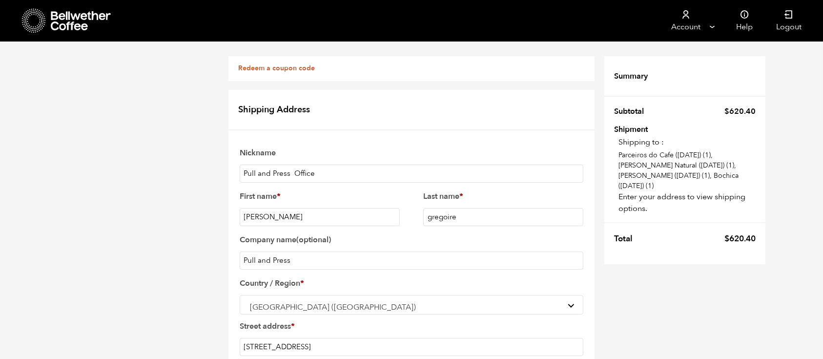
type input "[EMAIL_ADDRESS][DOMAIN_NAME]"
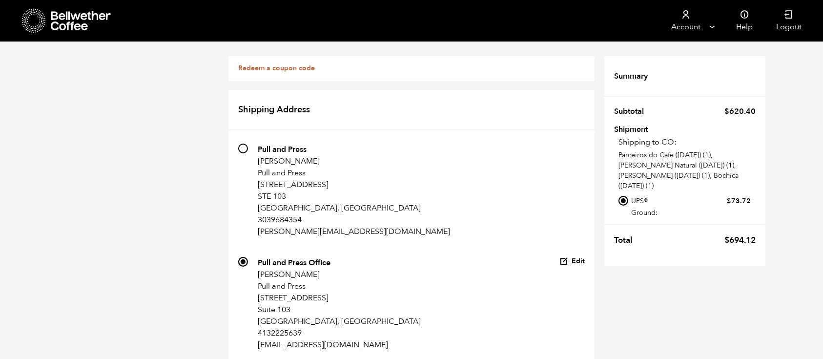
scroll to position [266, 0]
radio input "true"
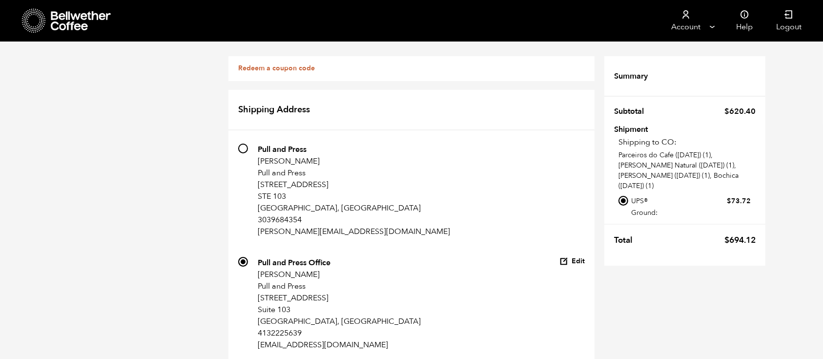
radio input "true"
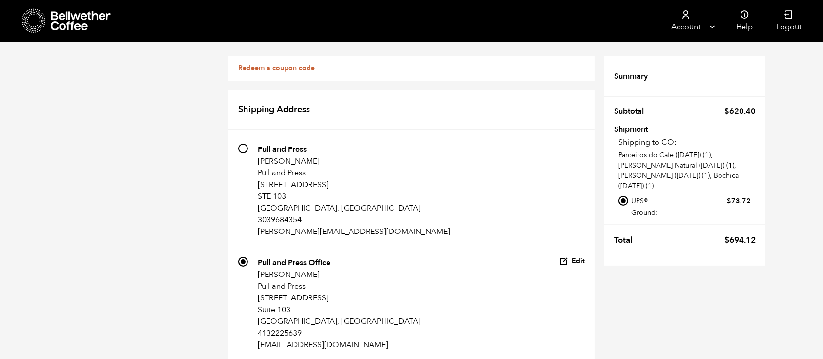
checkbox input "true"
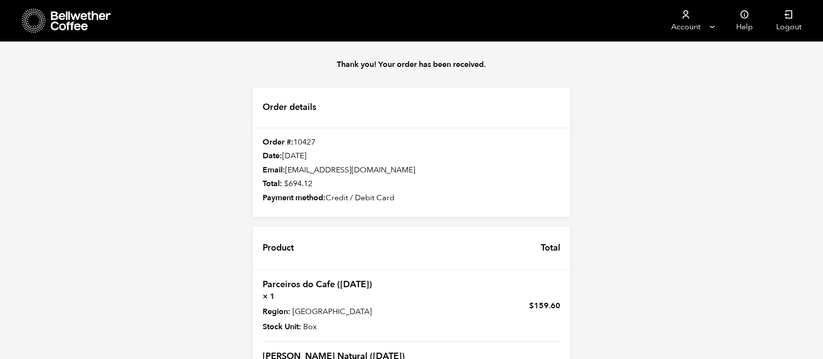
scroll to position [319, 0]
